Goal: Information Seeking & Learning: Find specific fact

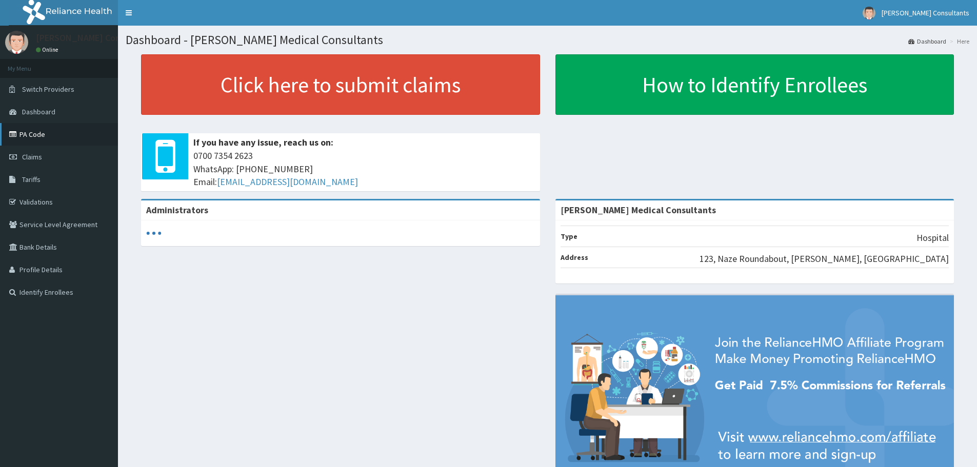
click at [22, 134] on link "PA Code" at bounding box center [59, 134] width 118 height 23
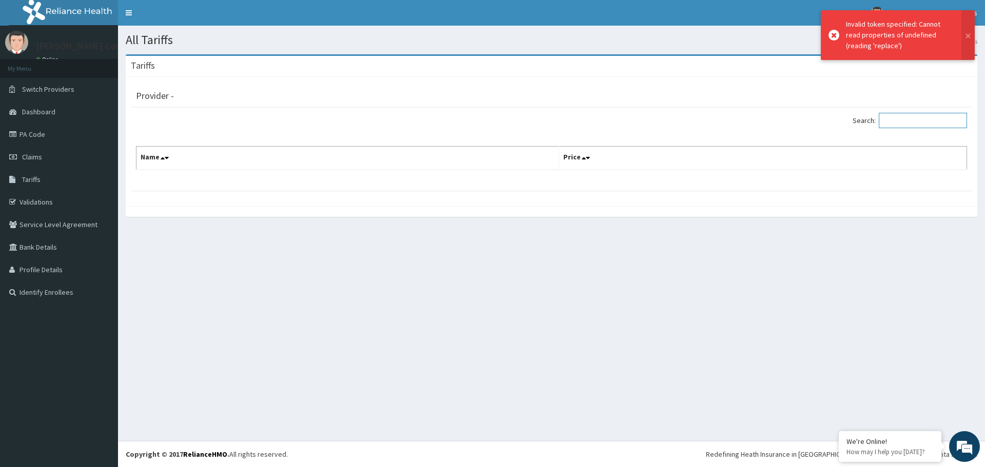
click at [897, 121] on input "Search:" at bounding box center [923, 120] width 88 height 15
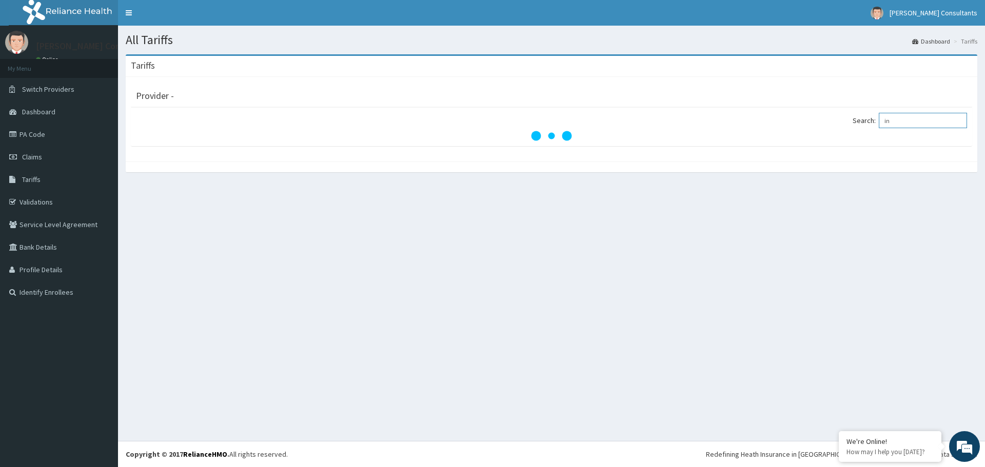
type input "i"
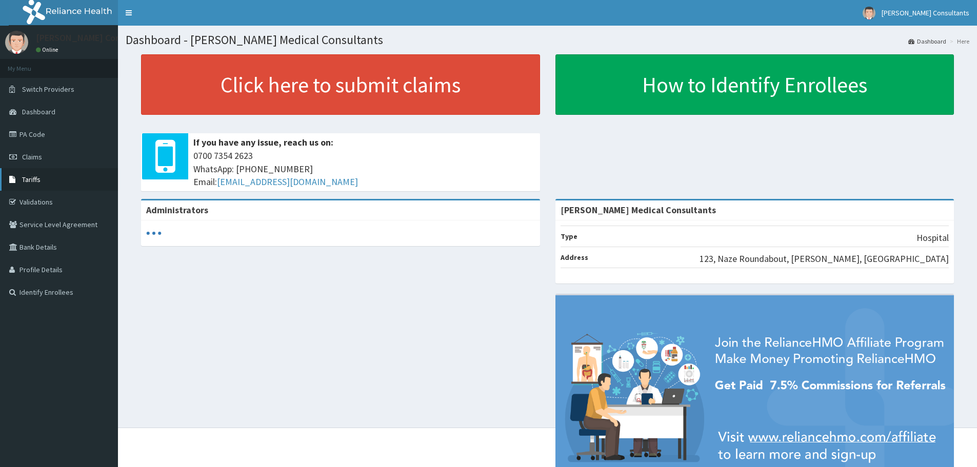
click at [33, 176] on span "Tariffs" at bounding box center [31, 179] width 18 height 9
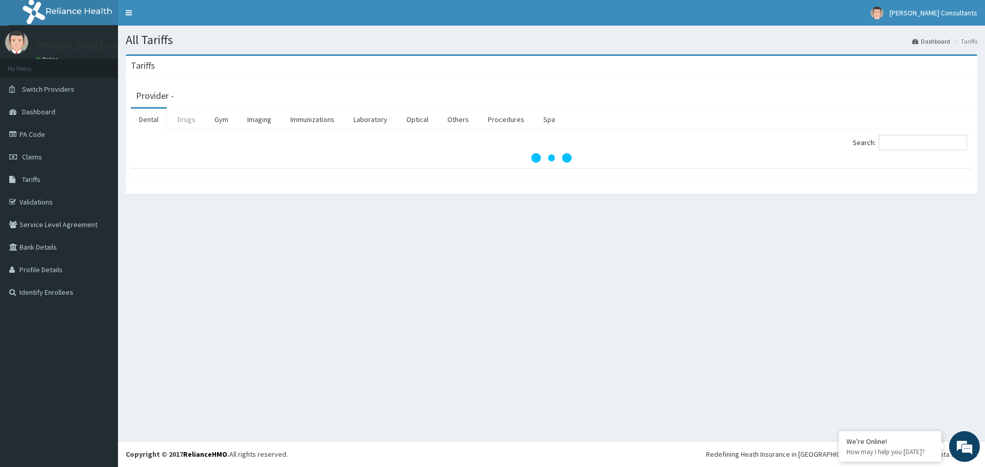
click at [184, 126] on link "Drugs" at bounding box center [186, 120] width 34 height 22
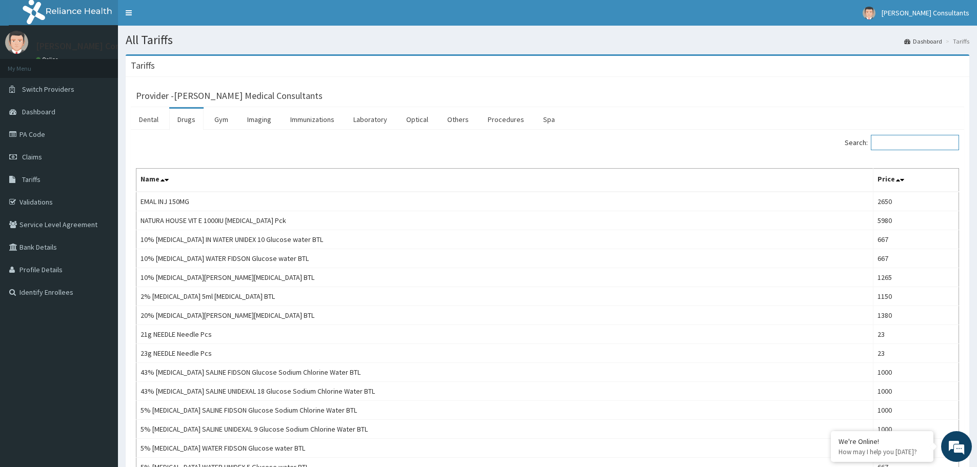
click at [899, 142] on input "Search:" at bounding box center [915, 142] width 88 height 15
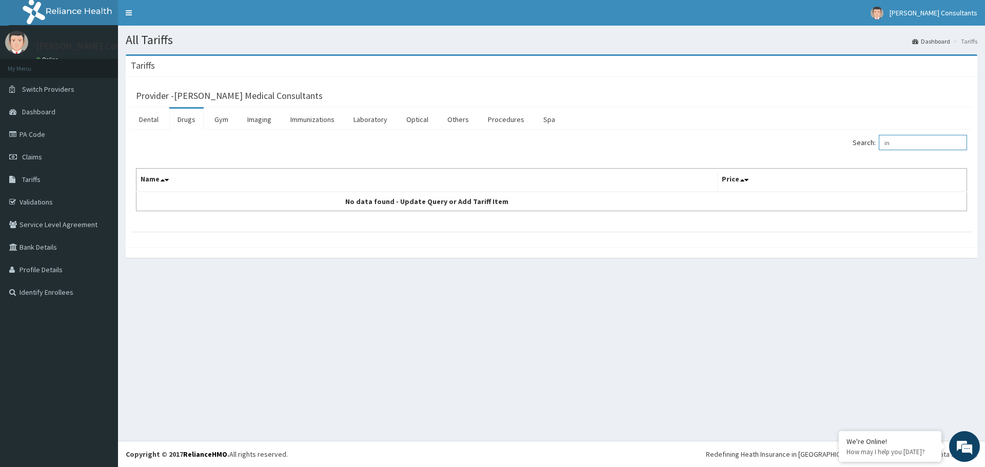
type input "i"
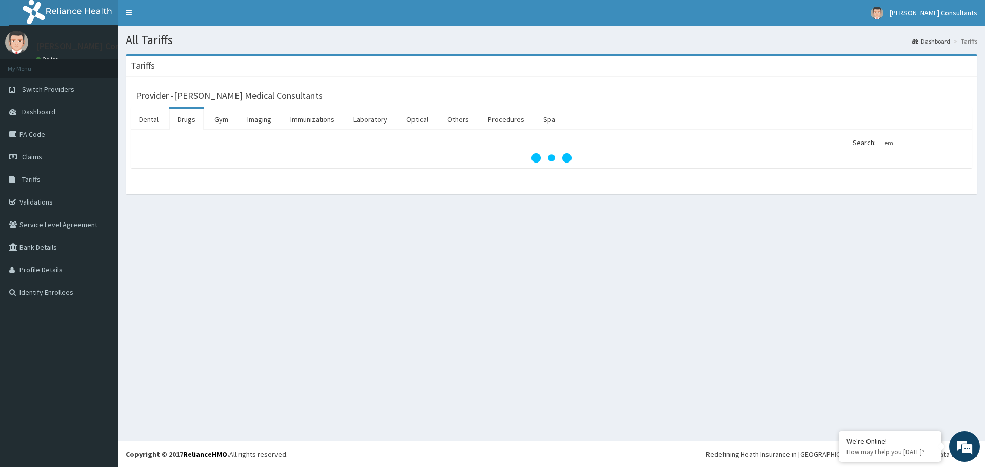
type input "e"
click at [186, 110] on link "Drugs" at bounding box center [186, 120] width 34 height 22
click at [896, 142] on input "Search:" at bounding box center [923, 142] width 88 height 15
click at [677, 352] on div "All Tariffs Dashboard Tariffs Tariffs Provider - E. Emenike Medical Consultants…" at bounding box center [551, 233] width 867 height 415
click at [894, 141] on input "Search:" at bounding box center [923, 142] width 88 height 15
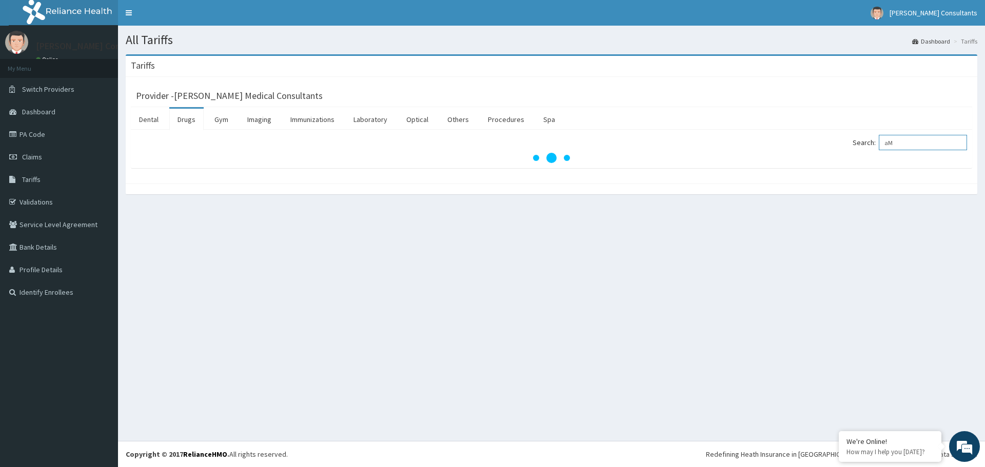
type input "a"
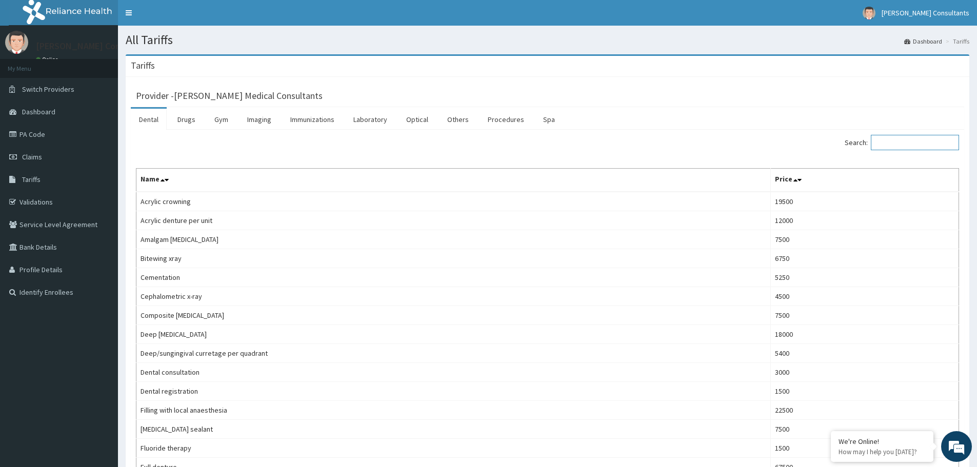
click at [889, 145] on input "Search:" at bounding box center [915, 142] width 88 height 15
click at [893, 136] on input "Search:" at bounding box center [915, 142] width 88 height 15
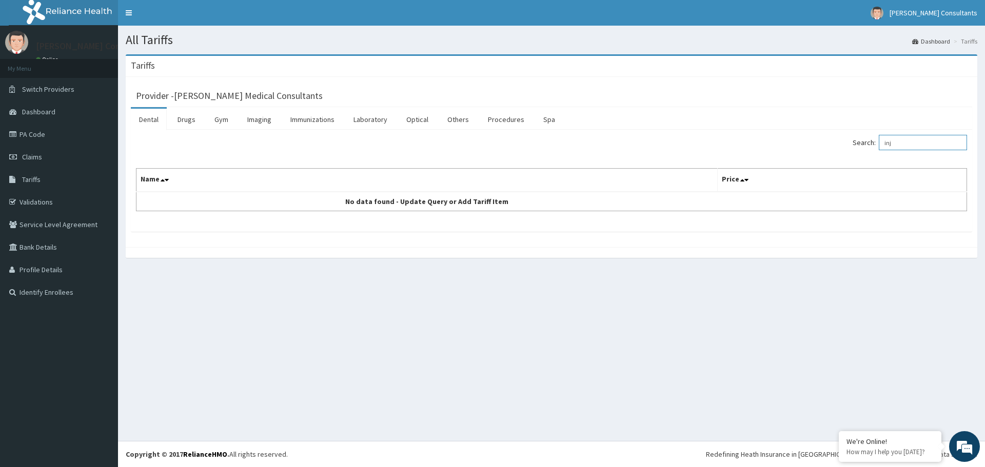
click at [909, 140] on input "inj" at bounding box center [923, 142] width 88 height 15
type input "i"
type input "e"
type input "arn"
click at [183, 126] on link "Drugs" at bounding box center [186, 120] width 34 height 22
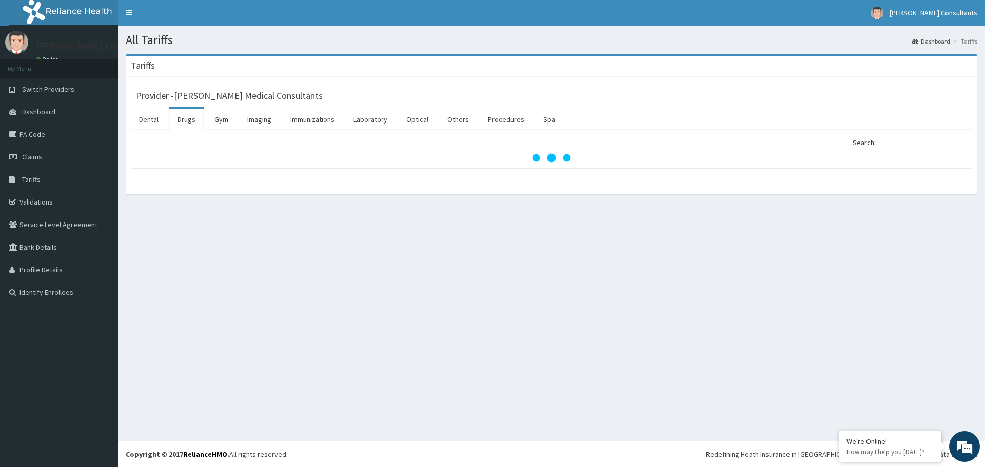
click at [904, 145] on input "Search:" at bounding box center [923, 142] width 88 height 15
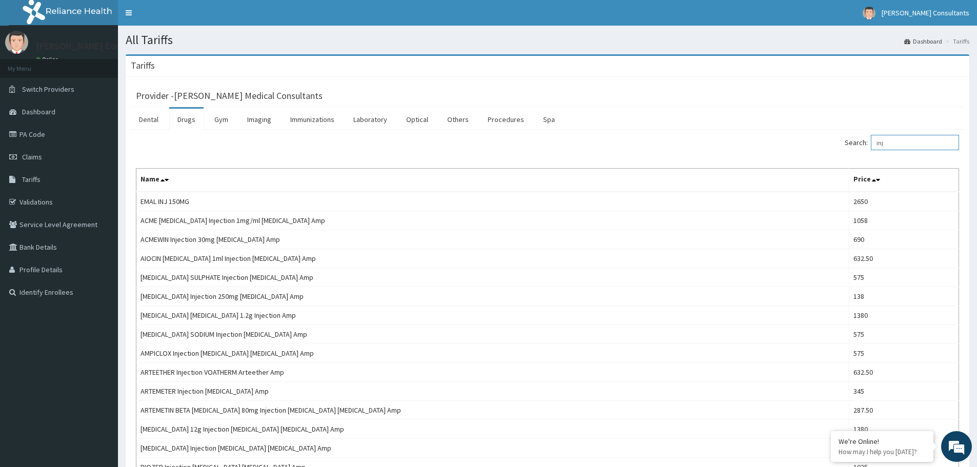
click at [898, 145] on input "inj" at bounding box center [915, 142] width 88 height 15
type input "i"
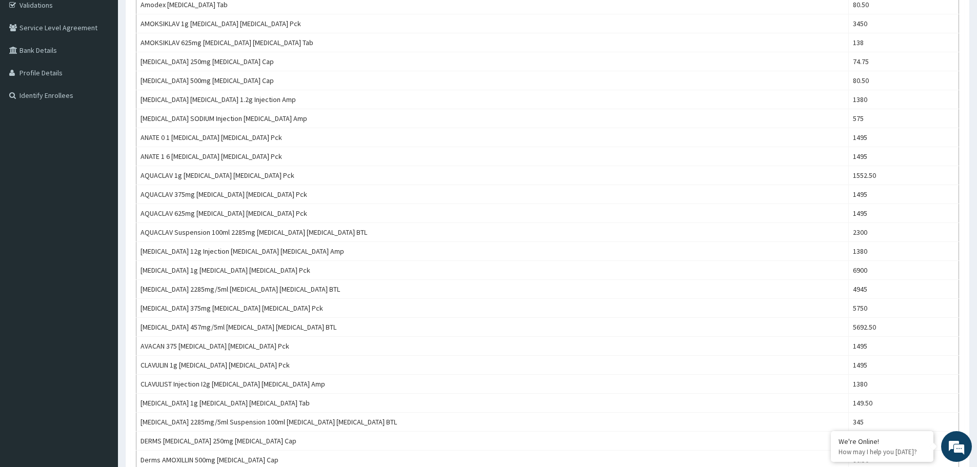
scroll to position [73, 0]
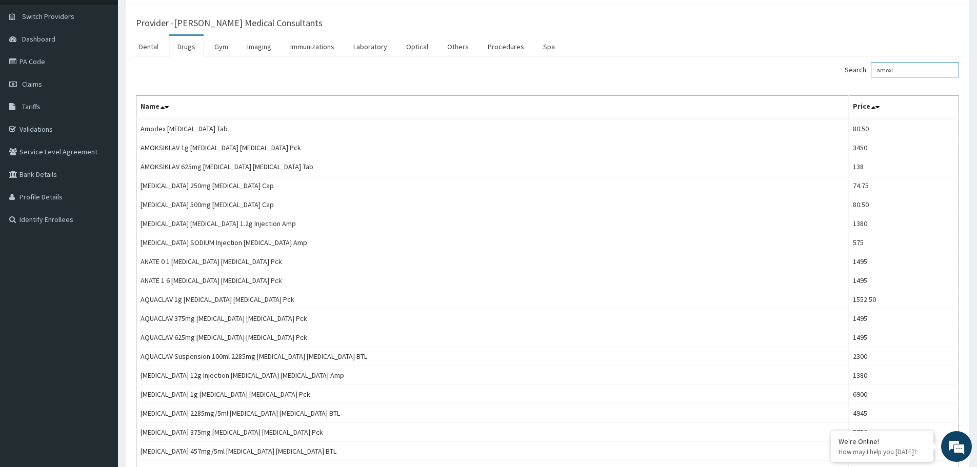
click at [911, 70] on input "amoxi" at bounding box center [915, 69] width 88 height 15
type input "a"
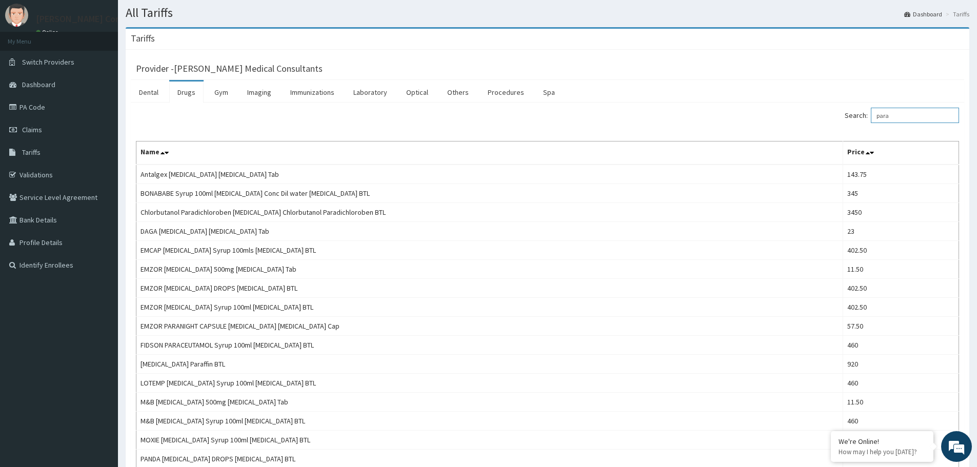
scroll to position [0, 0]
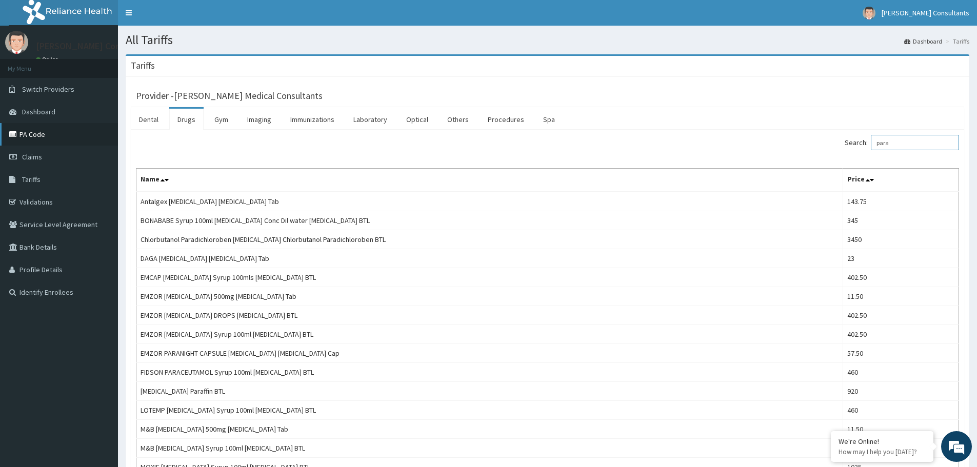
type input "para"
click at [36, 127] on link "PA Code" at bounding box center [59, 134] width 118 height 23
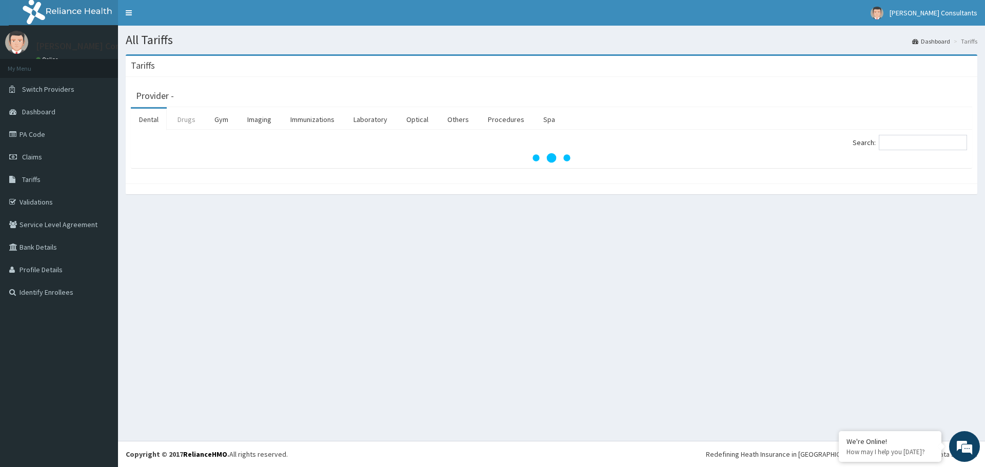
click at [182, 119] on link "Drugs" at bounding box center [186, 120] width 34 height 22
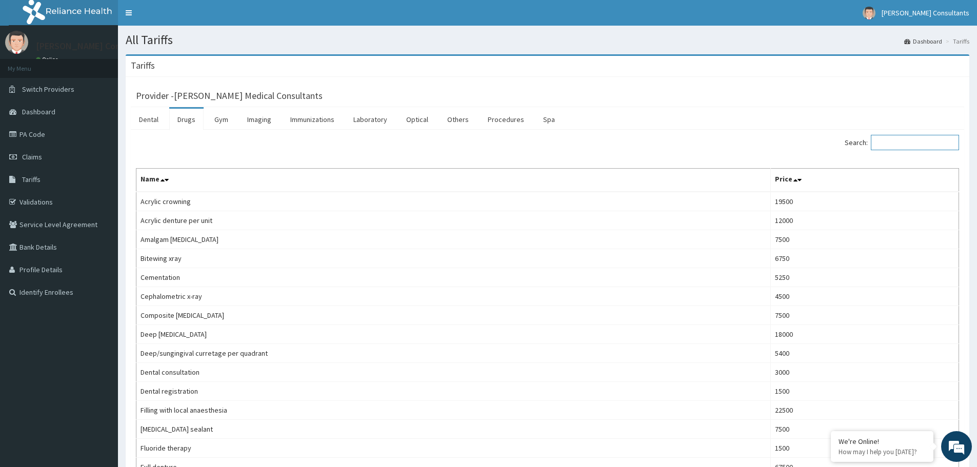
click at [889, 141] on input "Search:" at bounding box center [915, 142] width 88 height 15
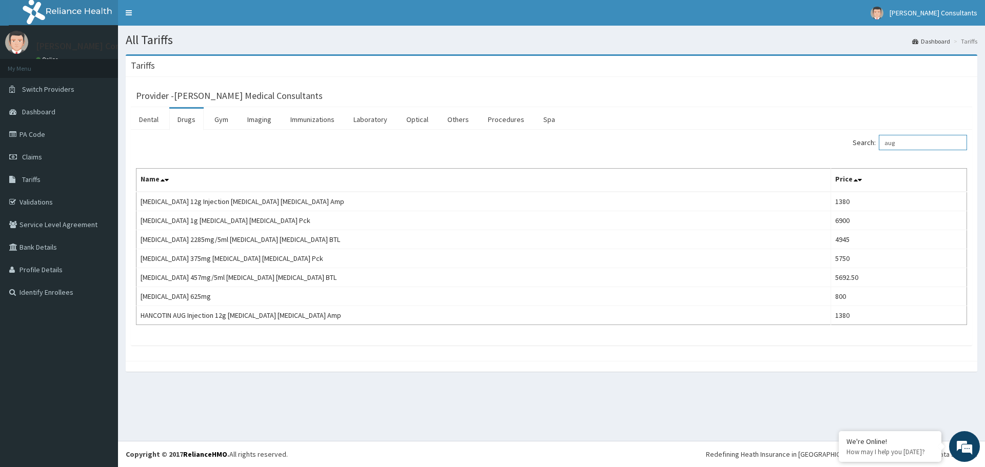
click at [923, 144] on input "aug" at bounding box center [923, 142] width 88 height 15
type input "a"
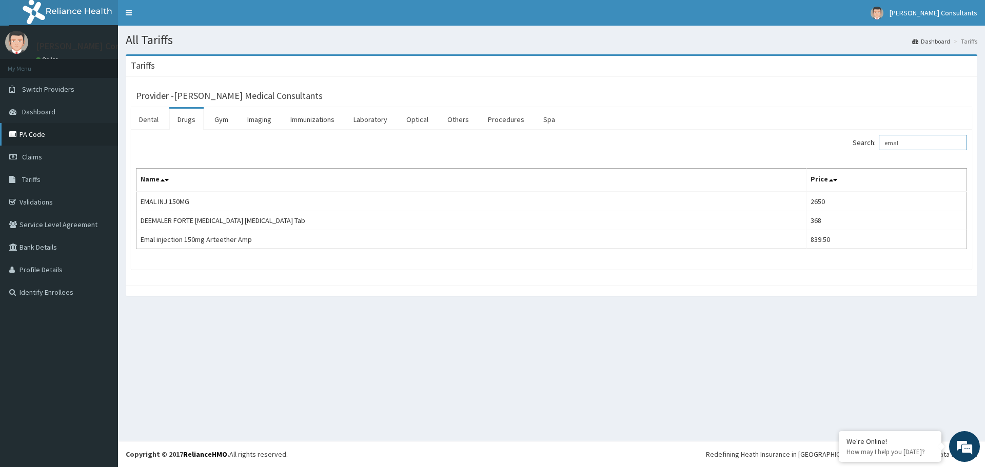
type input "emal"
click at [38, 133] on link "PA Code" at bounding box center [59, 134] width 118 height 23
